Goal: Check status: Check status

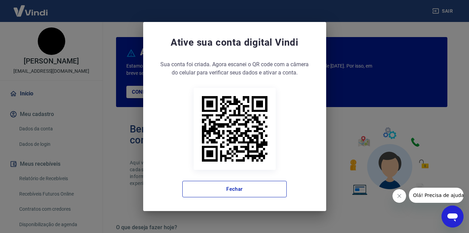
click at [398, 196] on icon "Fechar mensagem da empresa" at bounding box center [398, 195] width 3 height 3
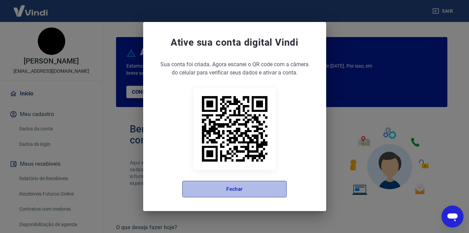
click at [239, 189] on button "Fechar" at bounding box center [234, 189] width 104 height 16
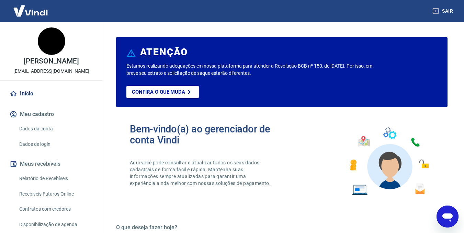
click at [291, 185] on div "Bem-vindo(a) ao gerenciador de conta Vindi Aqui você pode consultar e atualizar…" at bounding box center [281, 162] width 331 height 98
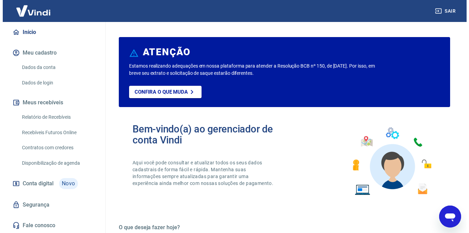
scroll to position [69, 0]
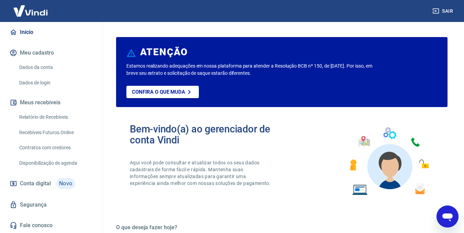
click at [48, 181] on span "Conta digital" at bounding box center [35, 184] width 31 height 10
